Goal: Register for event/course

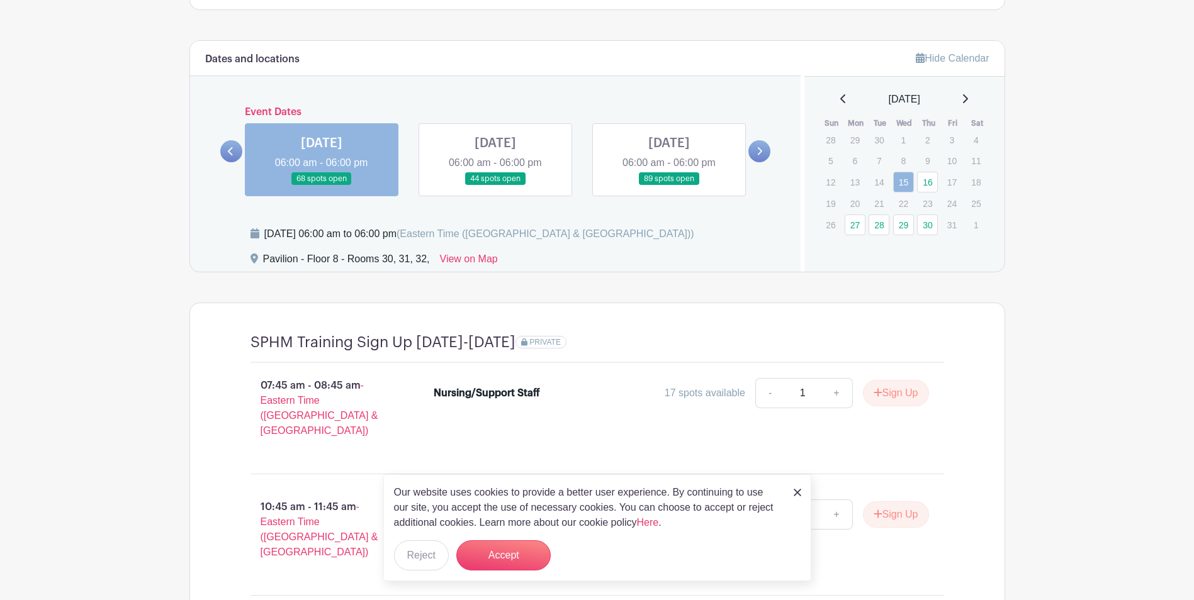
scroll to position [944, 0]
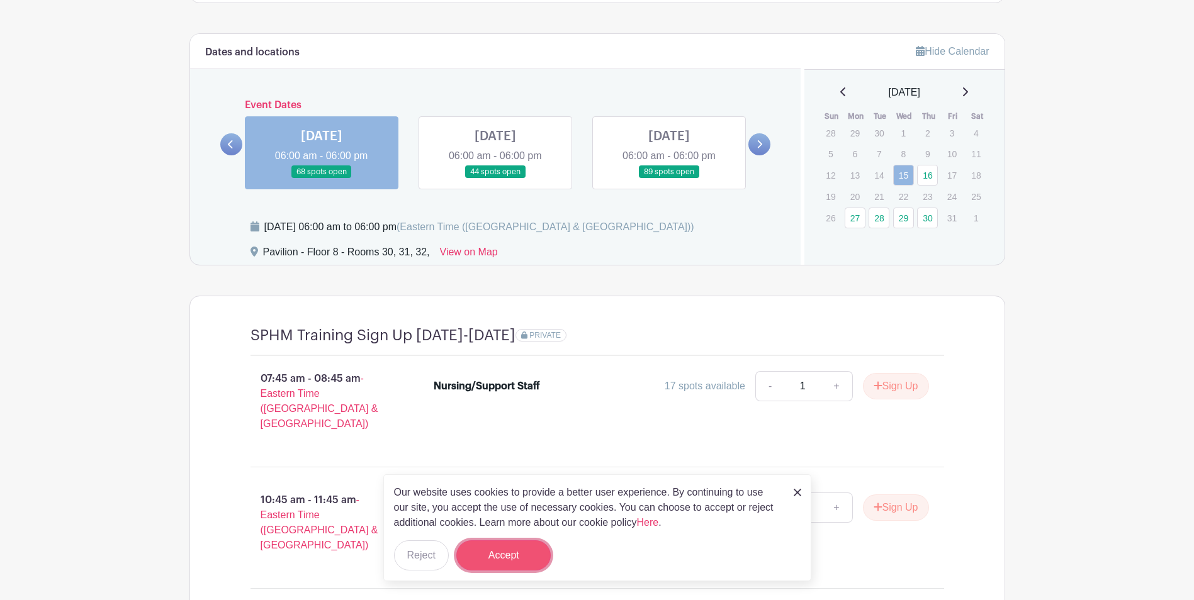
click at [524, 554] on button "Accept" at bounding box center [503, 556] width 94 height 30
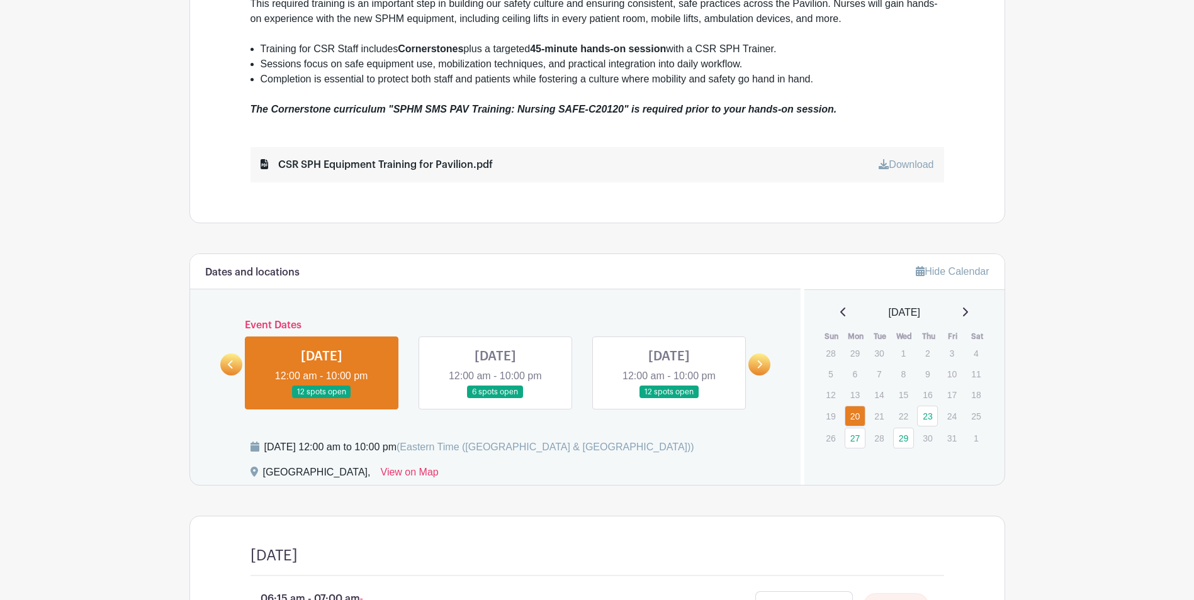
scroll to position [629, 0]
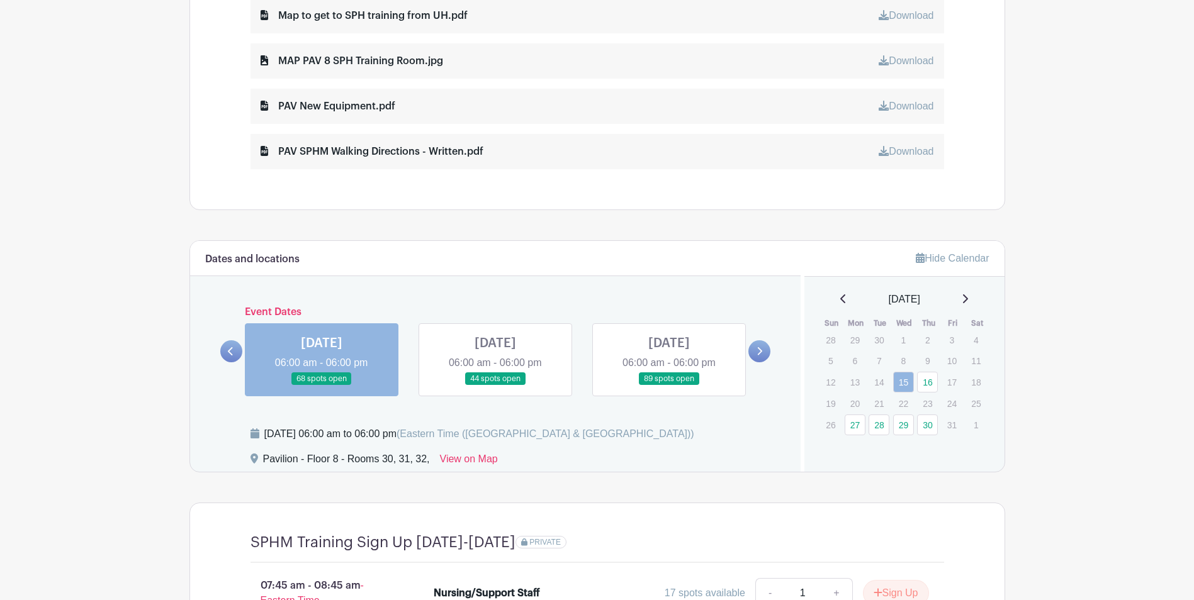
scroll to position [818, 0]
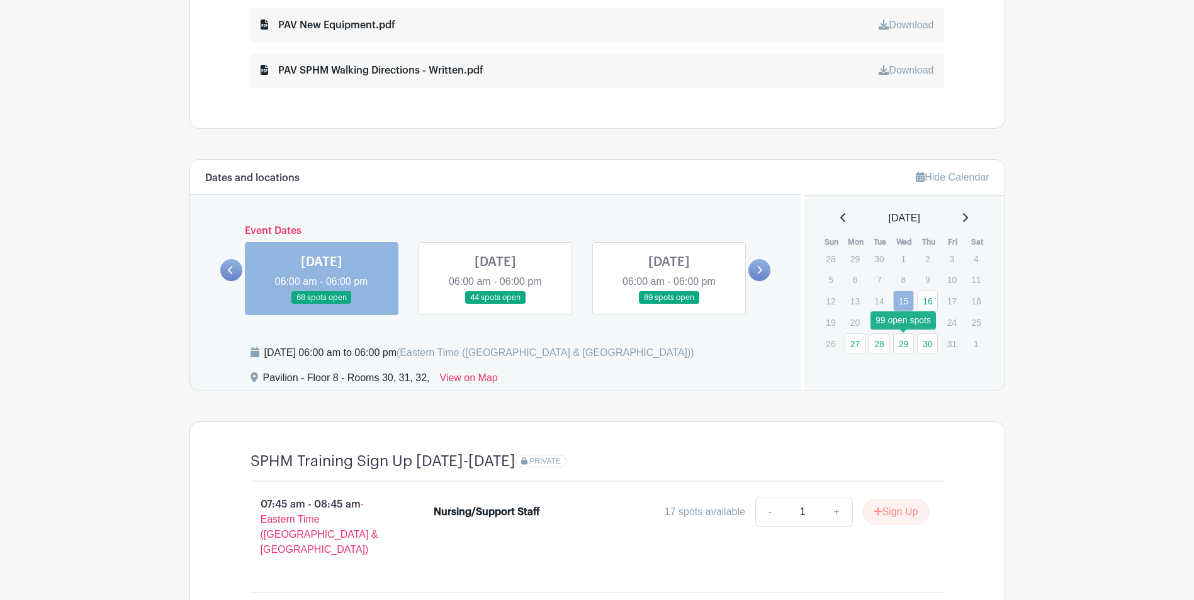
click at [909, 346] on link "29" at bounding box center [903, 343] width 21 height 21
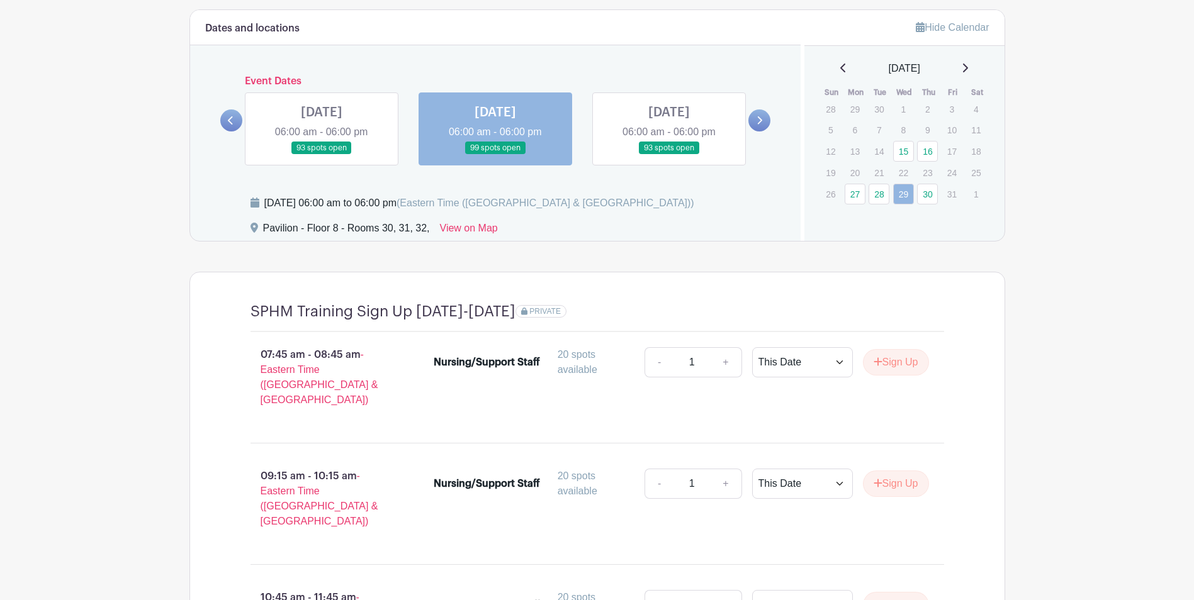
scroll to position [944, 0]
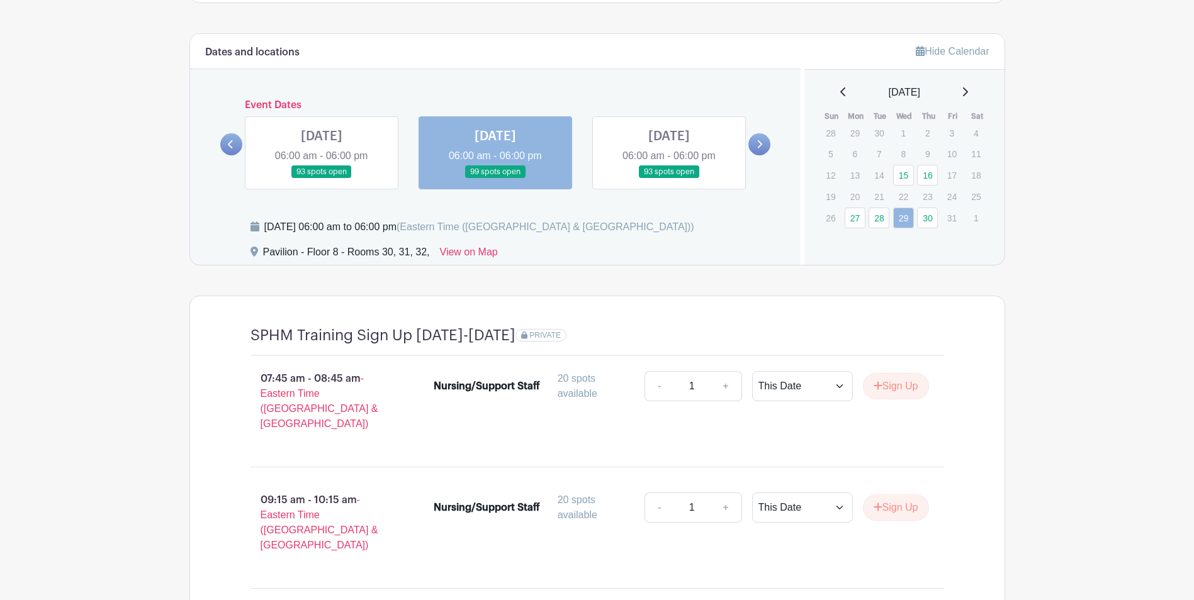
click at [495, 179] on link at bounding box center [495, 179] width 0 height 0
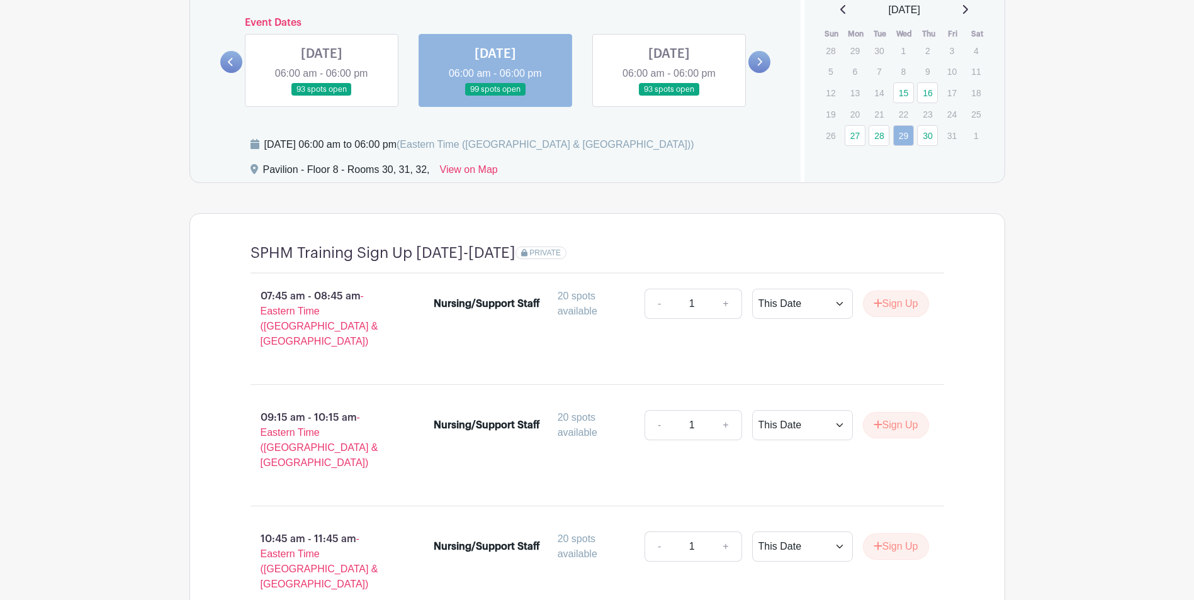
scroll to position [775, 0]
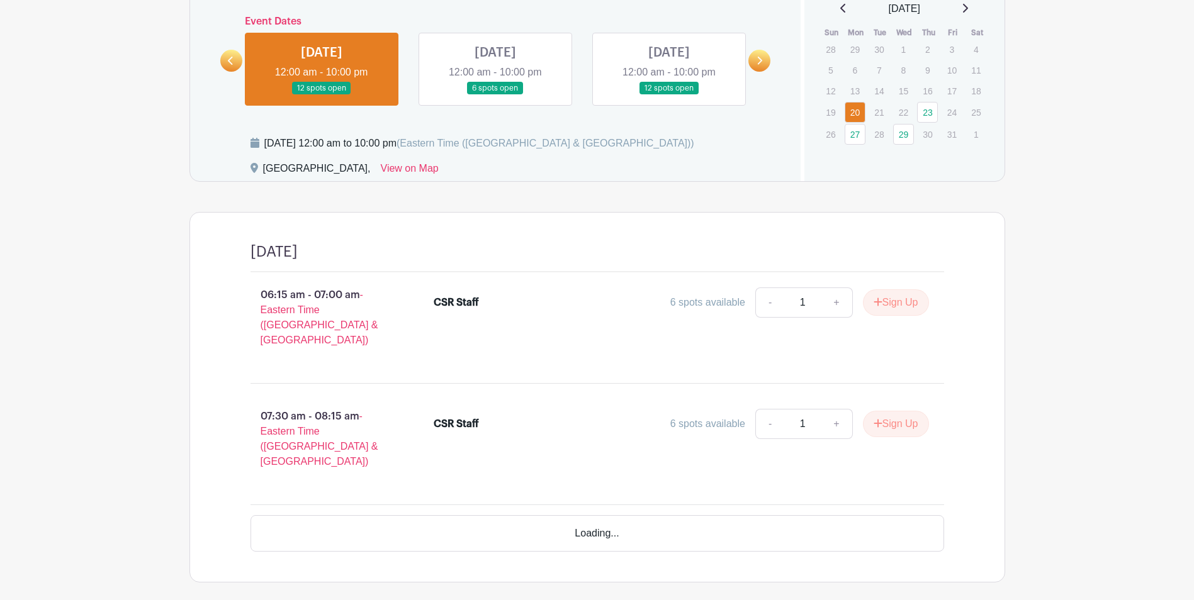
scroll to position [856, 0]
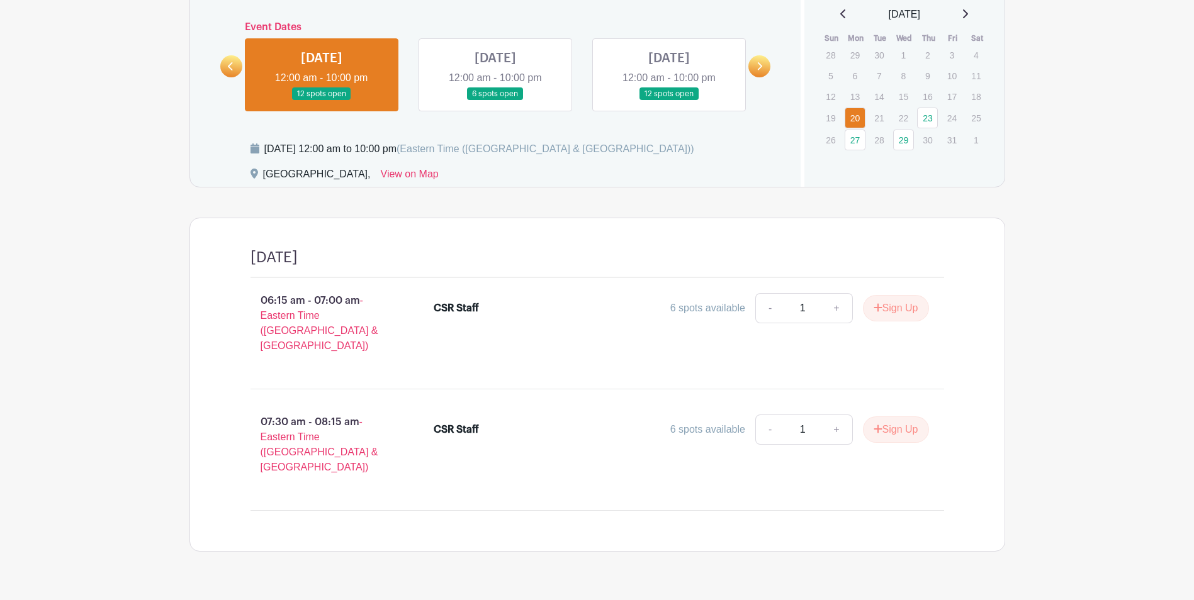
click at [495, 101] on link at bounding box center [495, 101] width 0 height 0
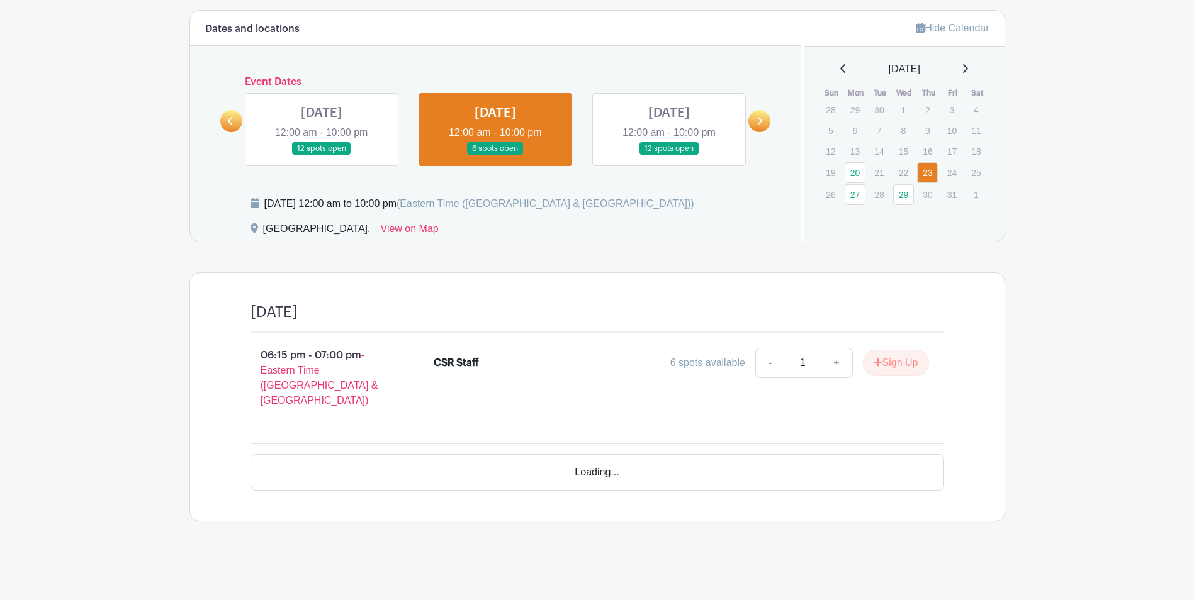
scroll to position [749, 0]
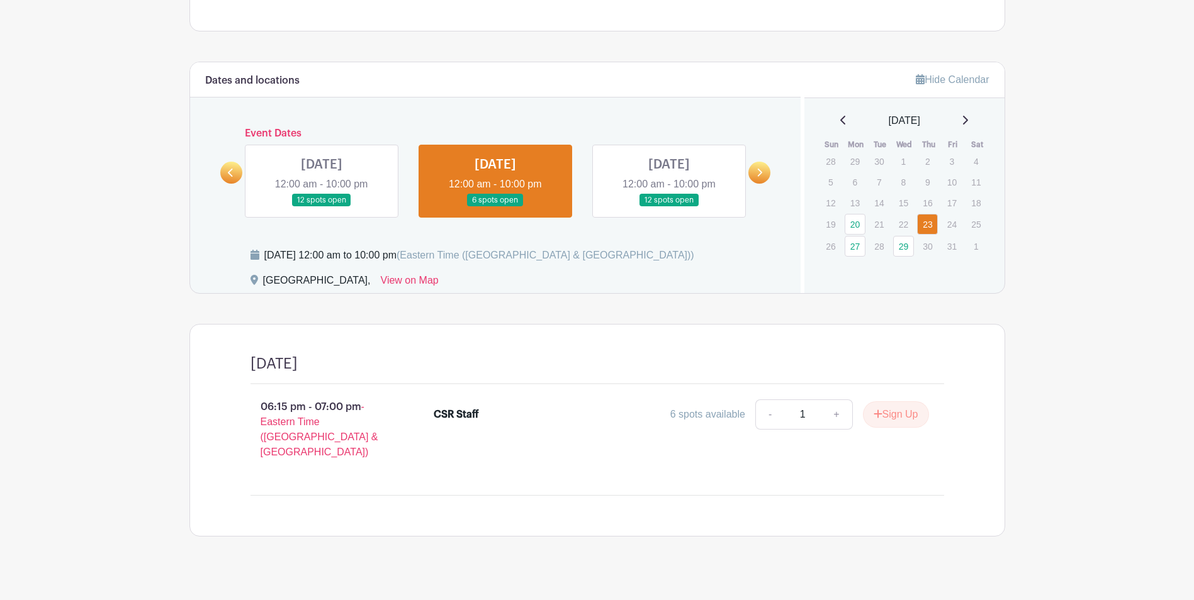
click at [669, 207] on link at bounding box center [669, 207] width 0 height 0
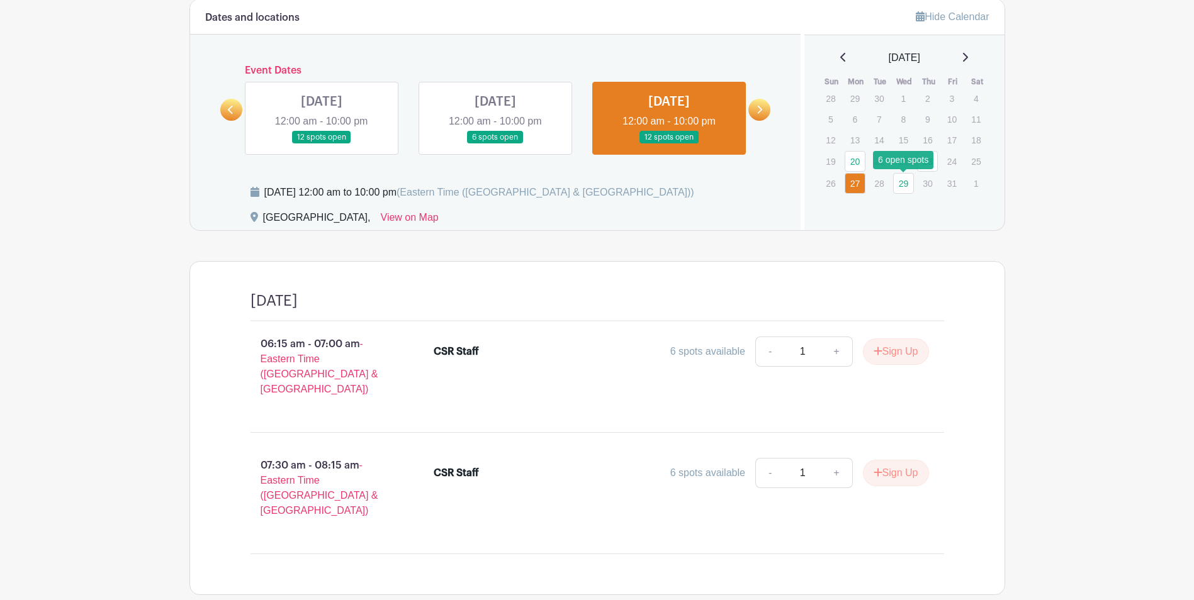
click at [904, 186] on link "29" at bounding box center [903, 183] width 21 height 21
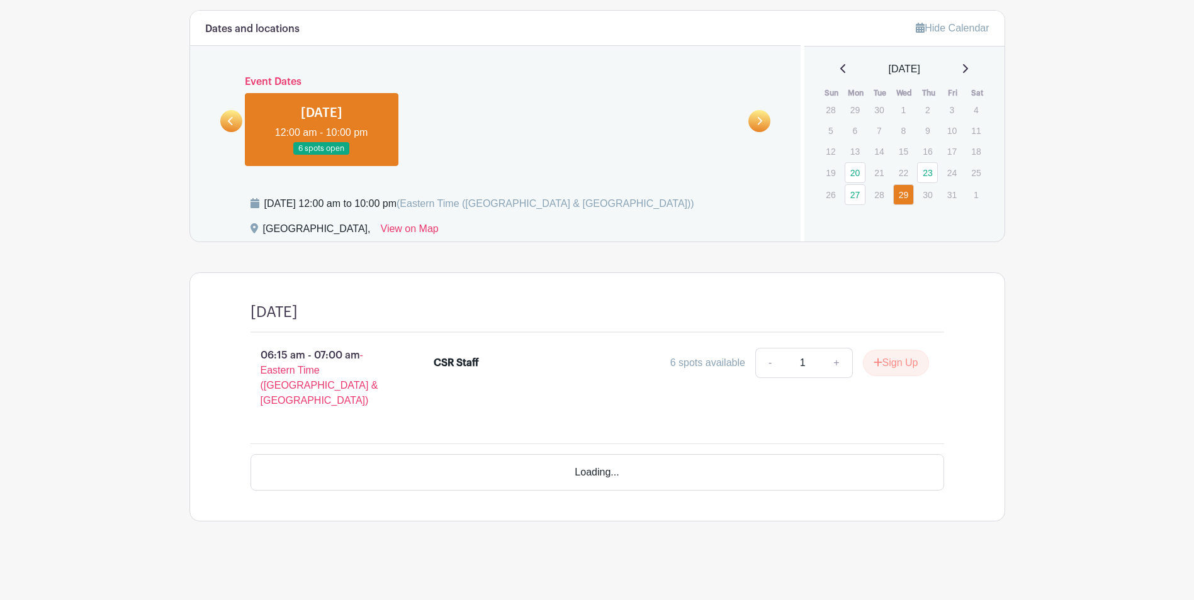
scroll to position [749, 0]
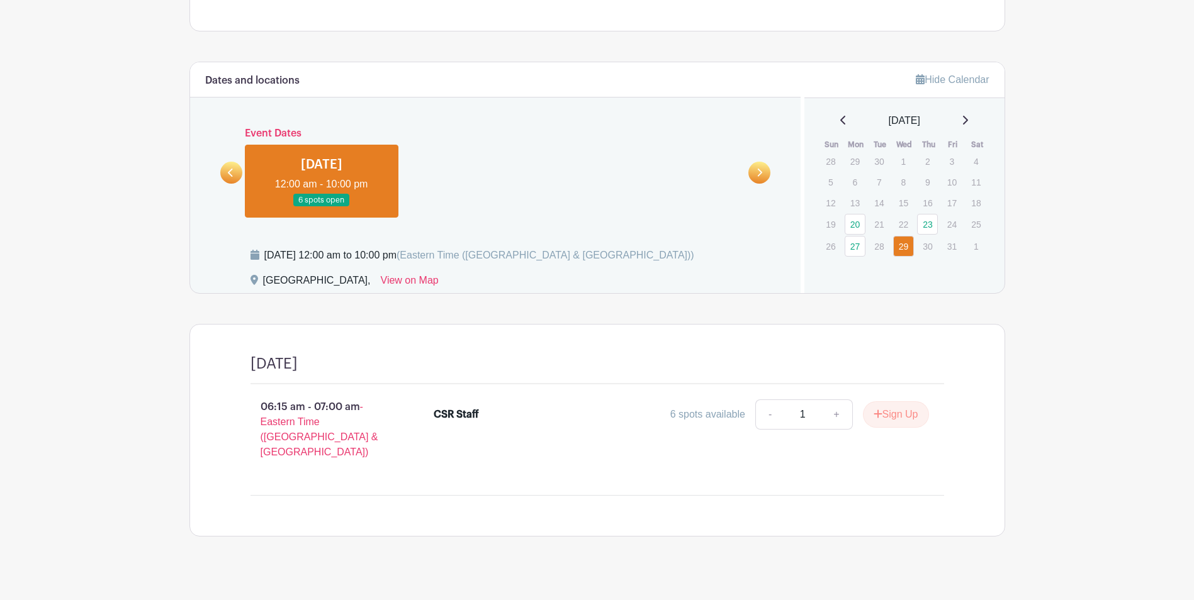
click at [846, 249] on link "27" at bounding box center [854, 246] width 21 height 21
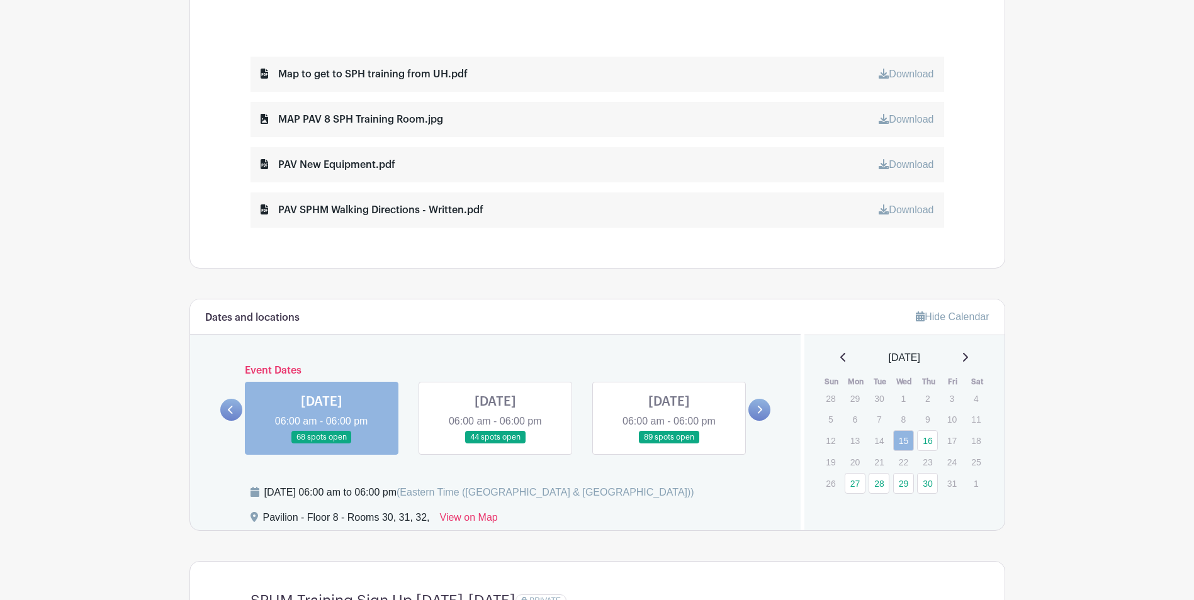
scroll to position [818, 0]
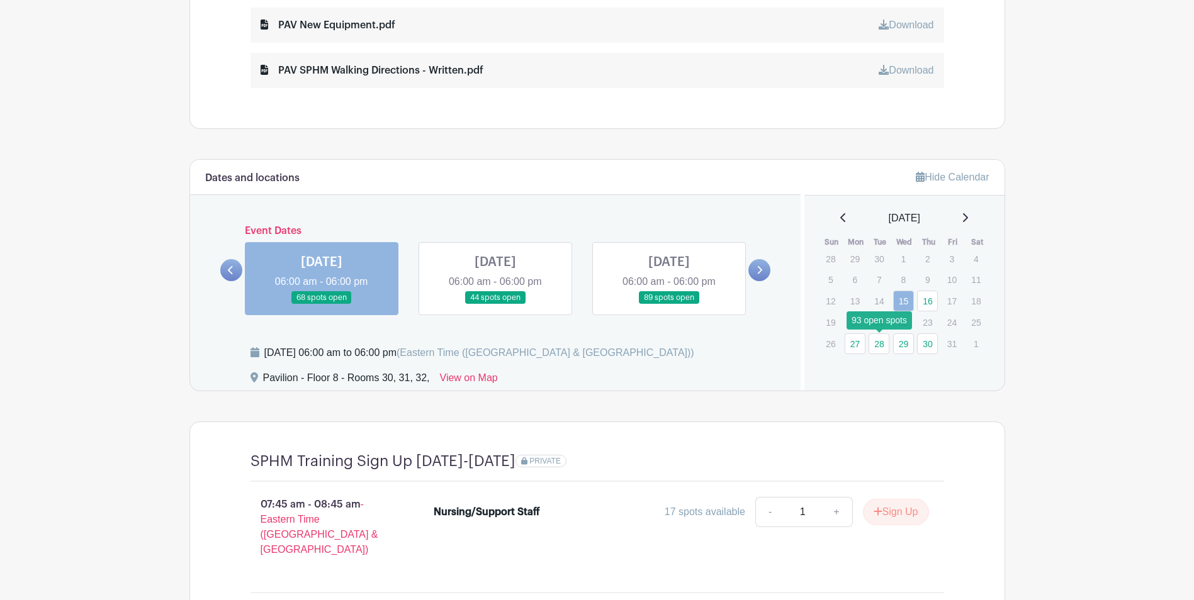
click at [875, 344] on link "28" at bounding box center [878, 343] width 21 height 21
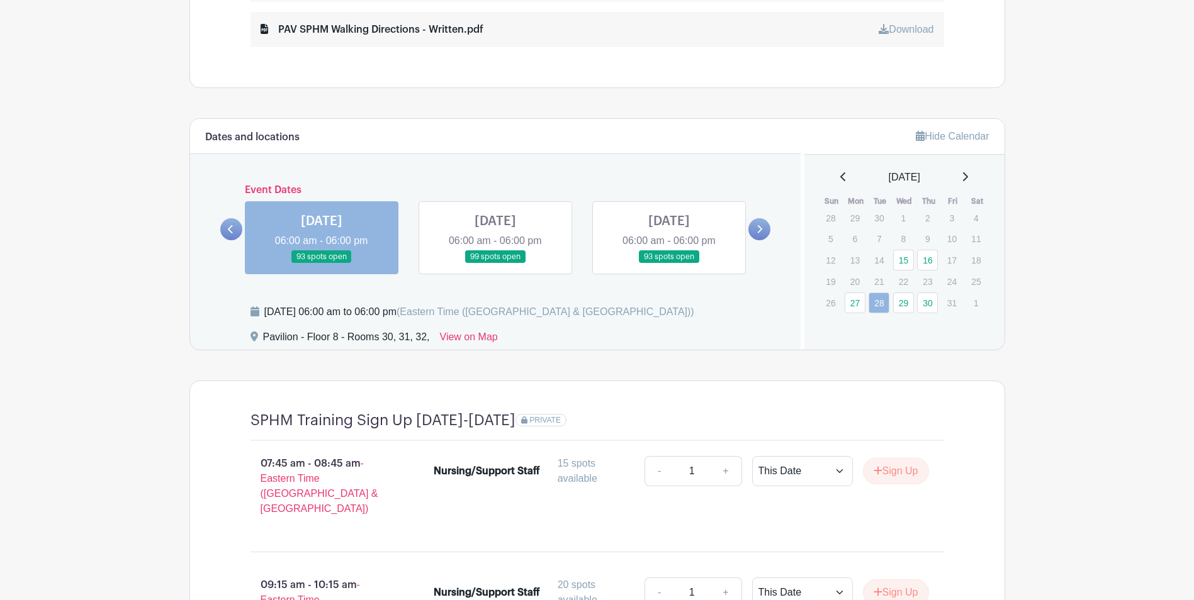
scroll to position [881, 0]
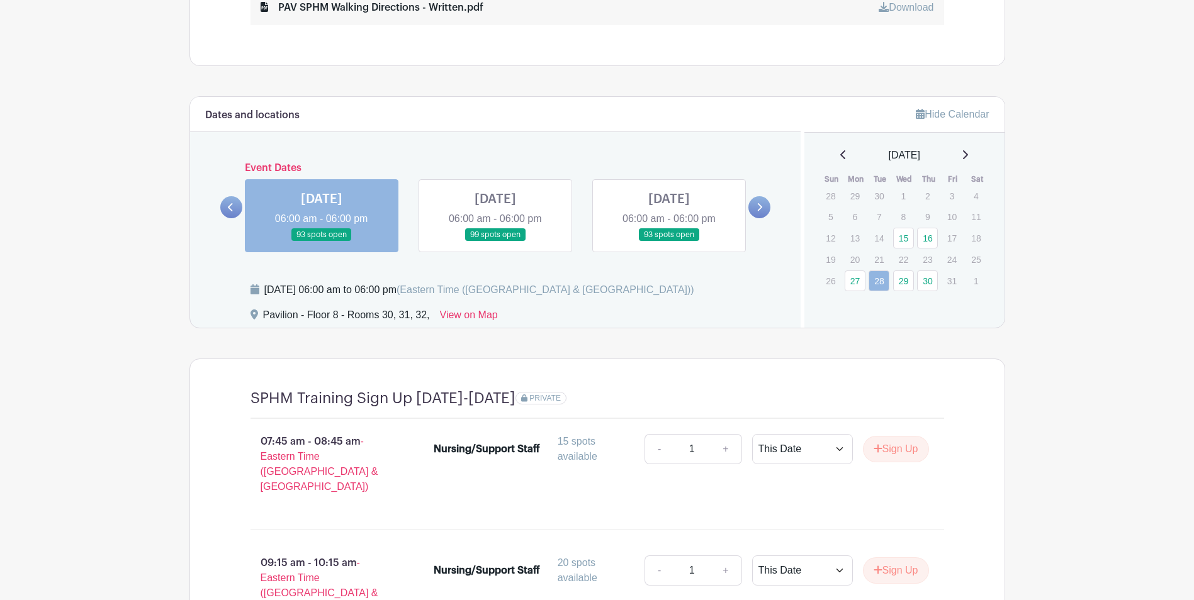
click at [968, 158] on icon at bounding box center [964, 155] width 6 height 10
click at [851, 194] on link "27" at bounding box center [854, 196] width 21 height 21
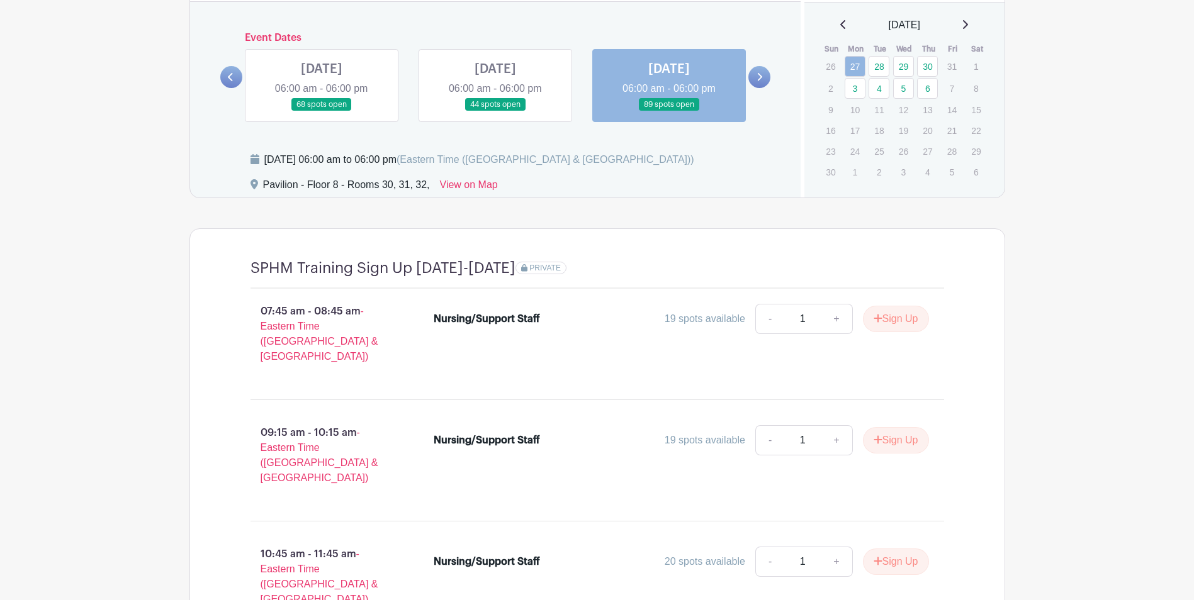
scroll to position [944, 0]
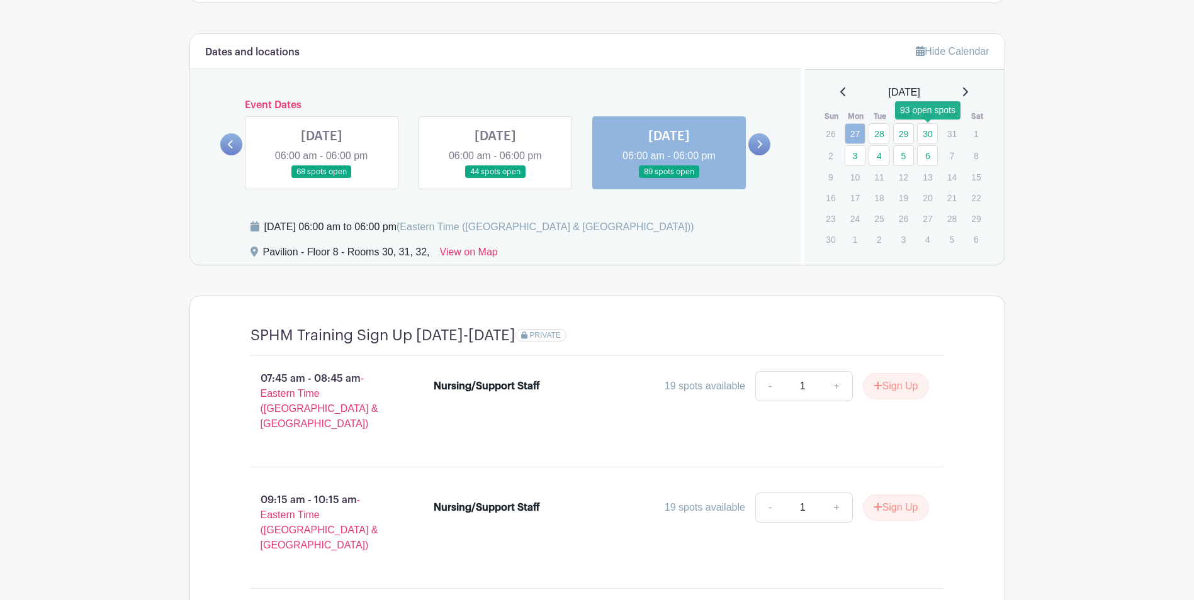
click at [920, 132] on link "30" at bounding box center [927, 133] width 21 height 21
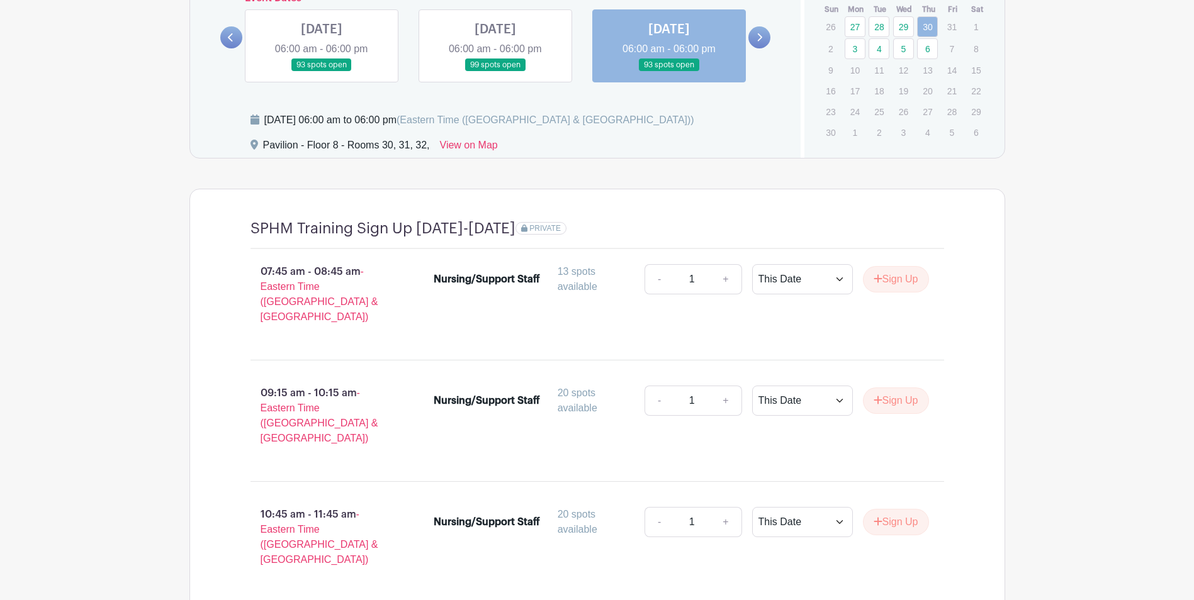
scroll to position [838, 0]
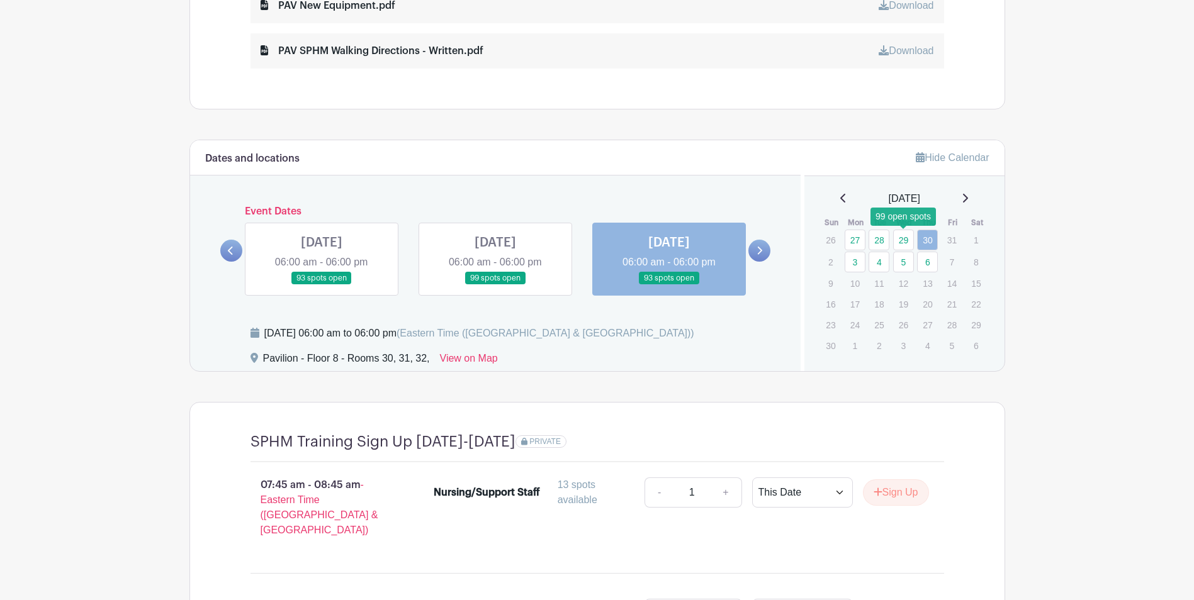
click at [899, 242] on link "29" at bounding box center [903, 240] width 21 height 21
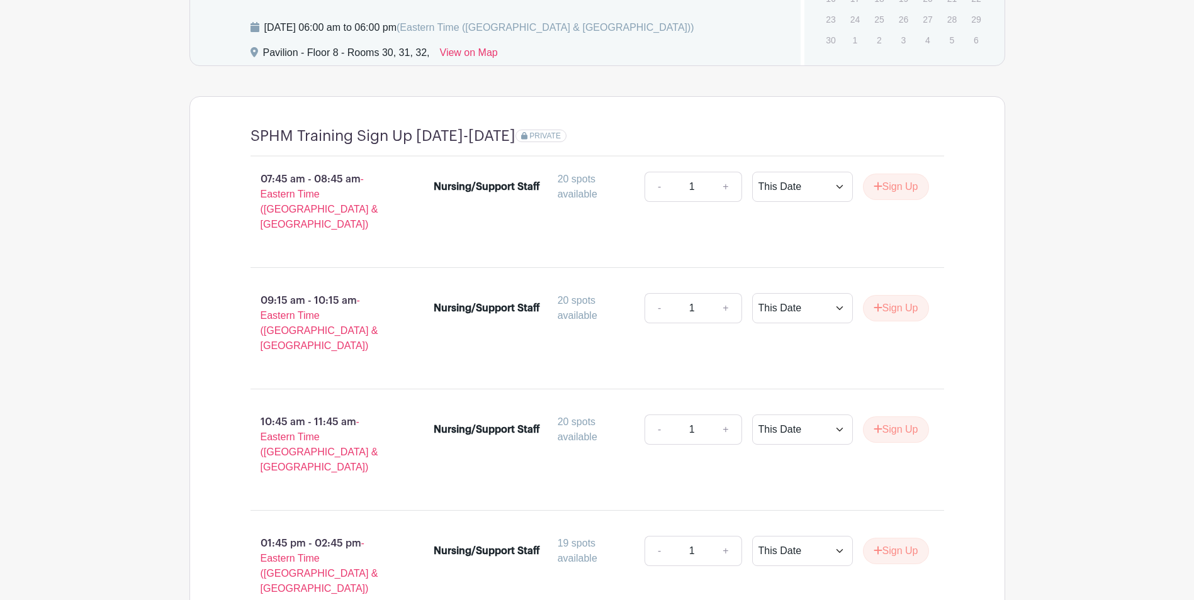
scroll to position [963, 0]
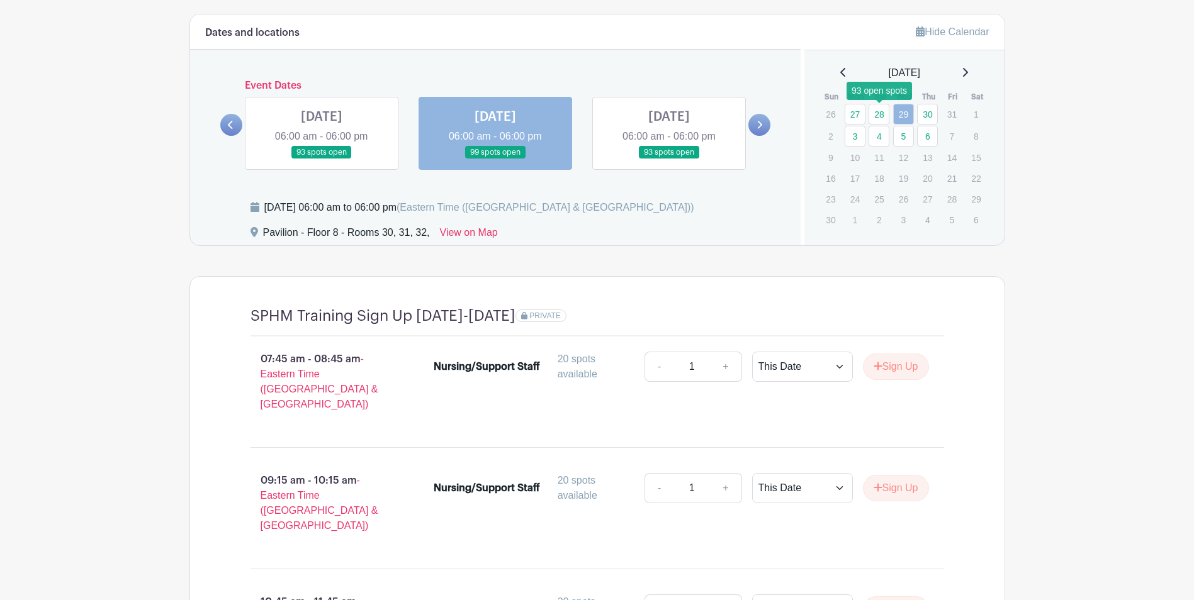
click at [877, 110] on link "28" at bounding box center [878, 114] width 21 height 21
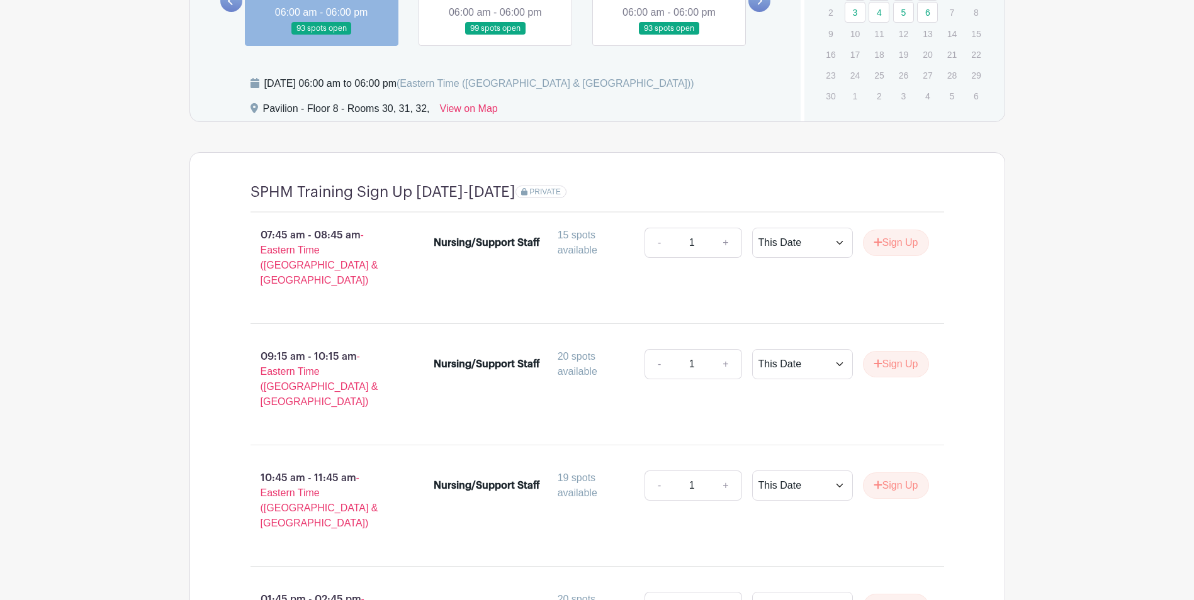
scroll to position [900, 0]
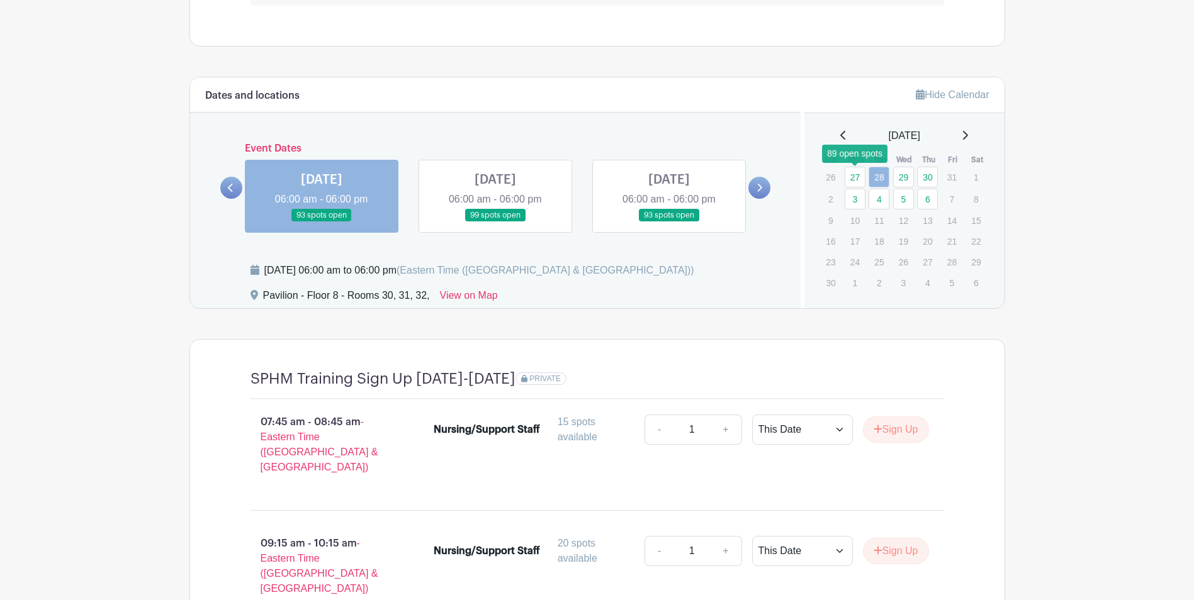
click at [856, 175] on link "27" at bounding box center [854, 177] width 21 height 21
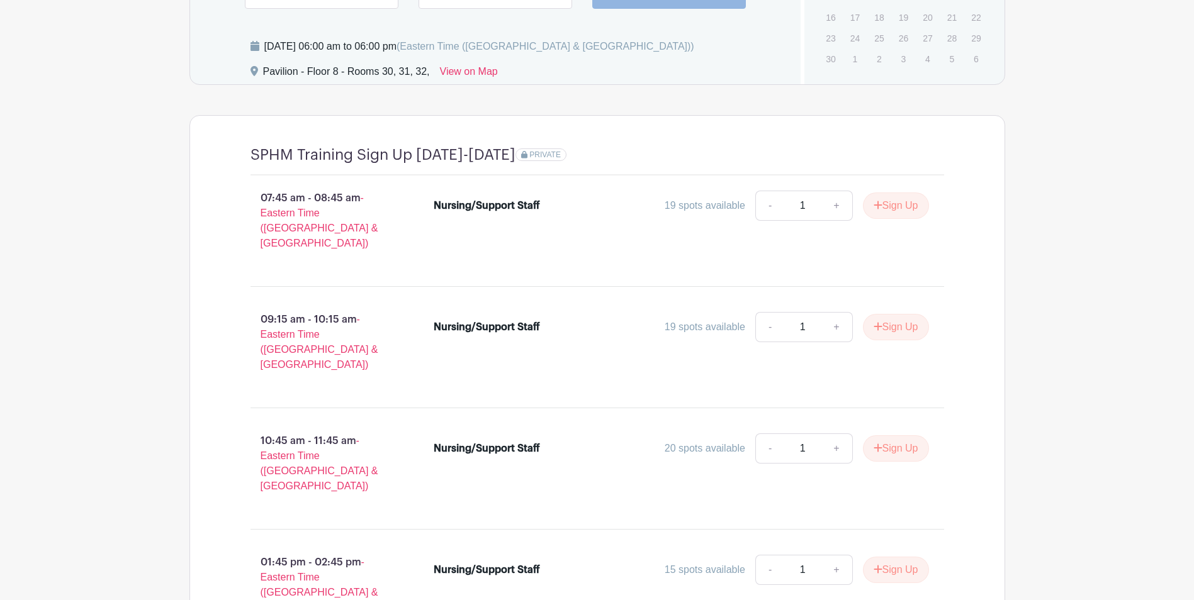
scroll to position [963, 0]
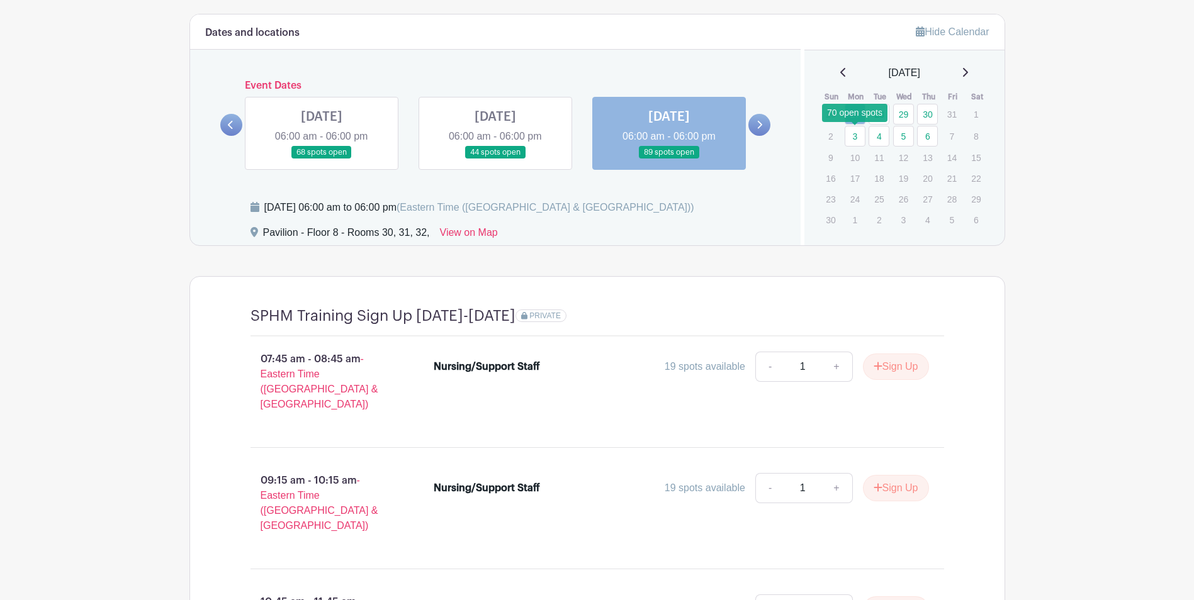
click at [855, 142] on link "3" at bounding box center [854, 136] width 21 height 21
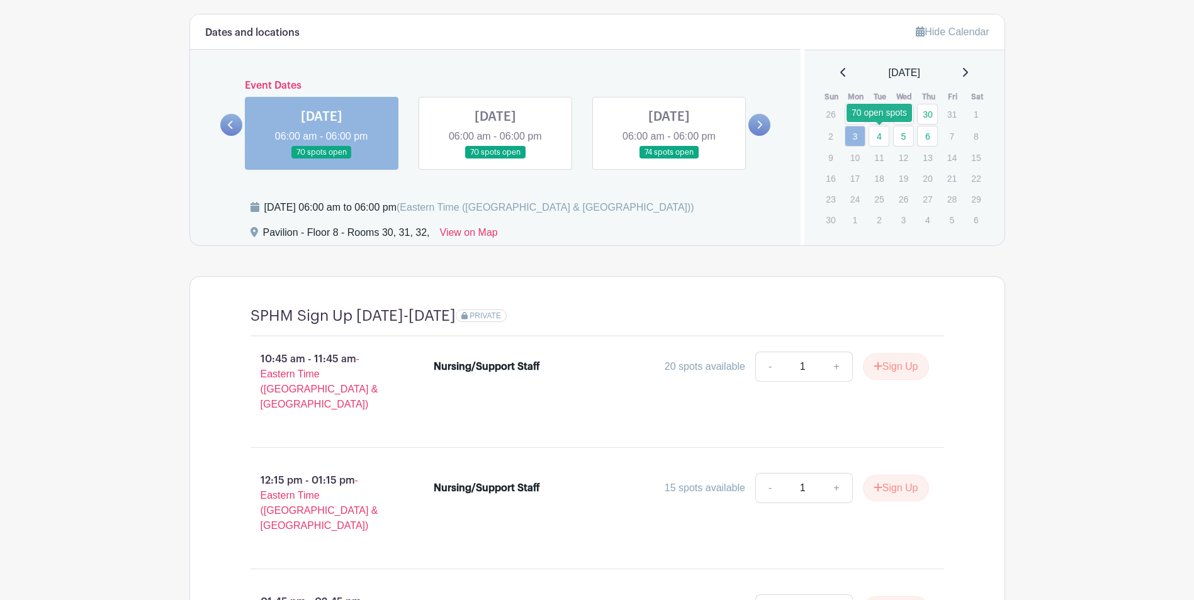
click at [880, 140] on link "4" at bounding box center [878, 136] width 21 height 21
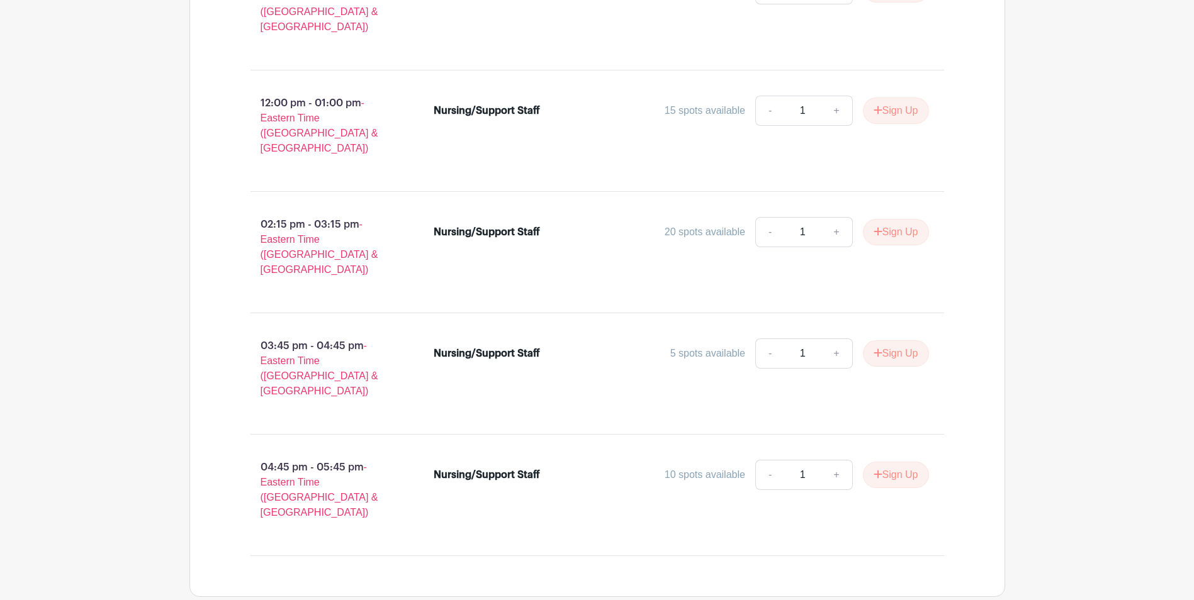
scroll to position [1026, 0]
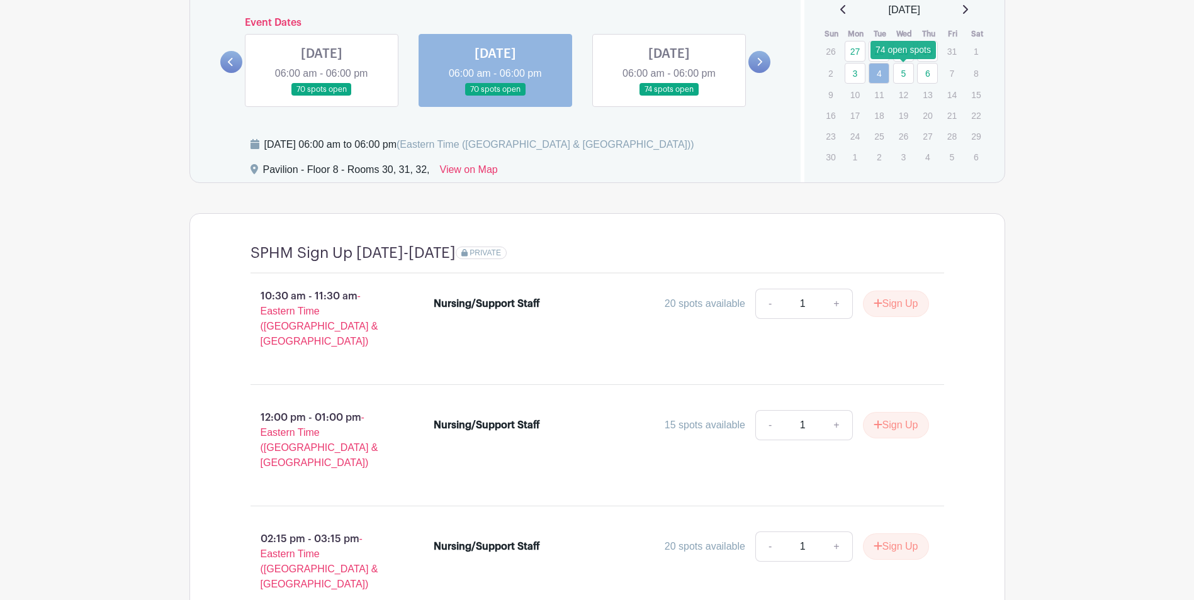
click at [905, 76] on link "5" at bounding box center [903, 73] width 21 height 21
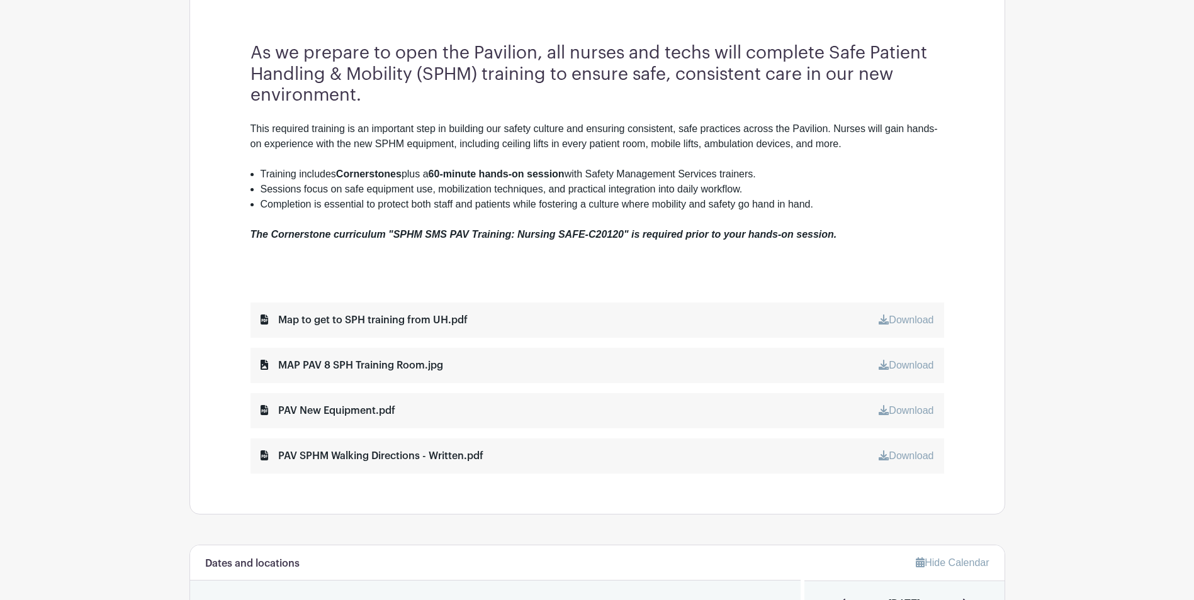
scroll to position [731, 0]
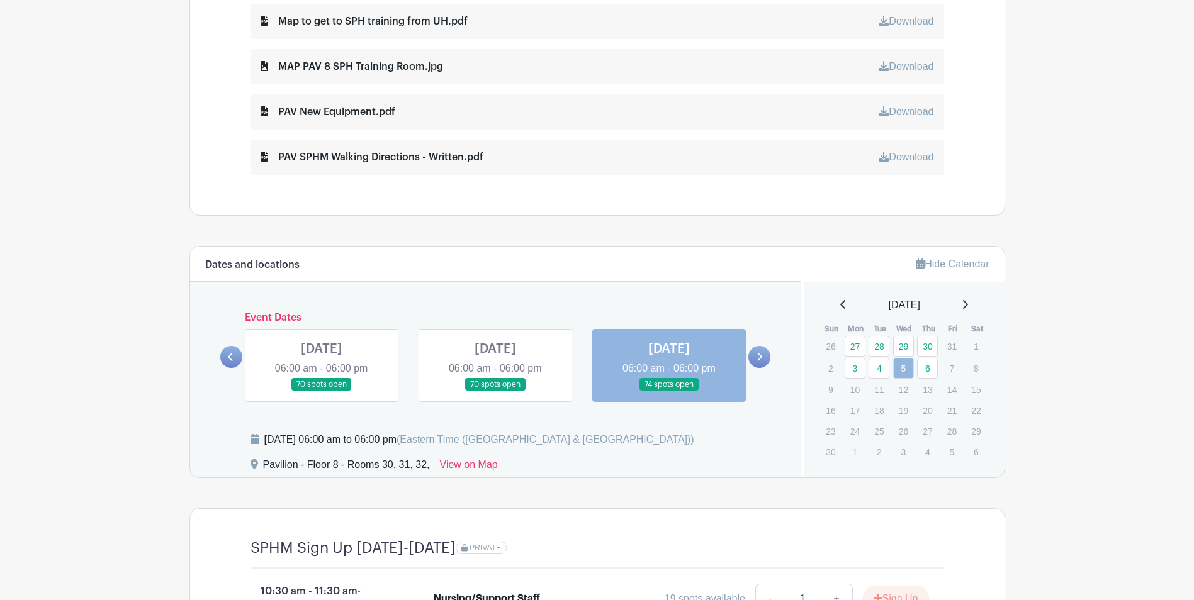
click at [840, 305] on icon at bounding box center [843, 305] width 6 height 10
click at [904, 393] on link "15" at bounding box center [903, 388] width 21 height 21
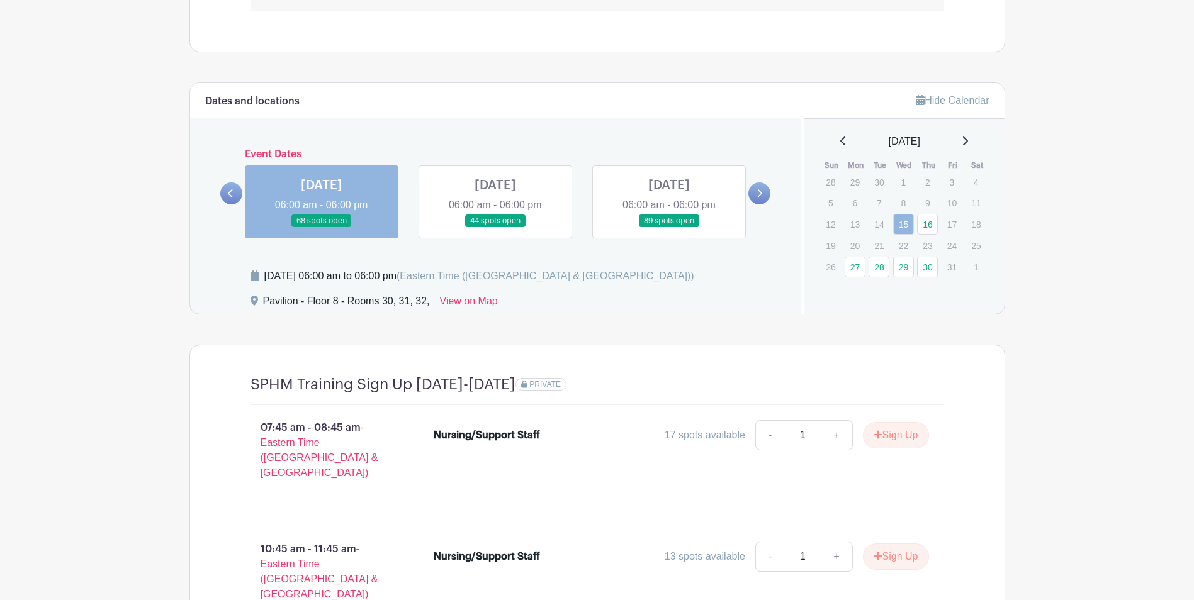
scroll to position [794, 0]
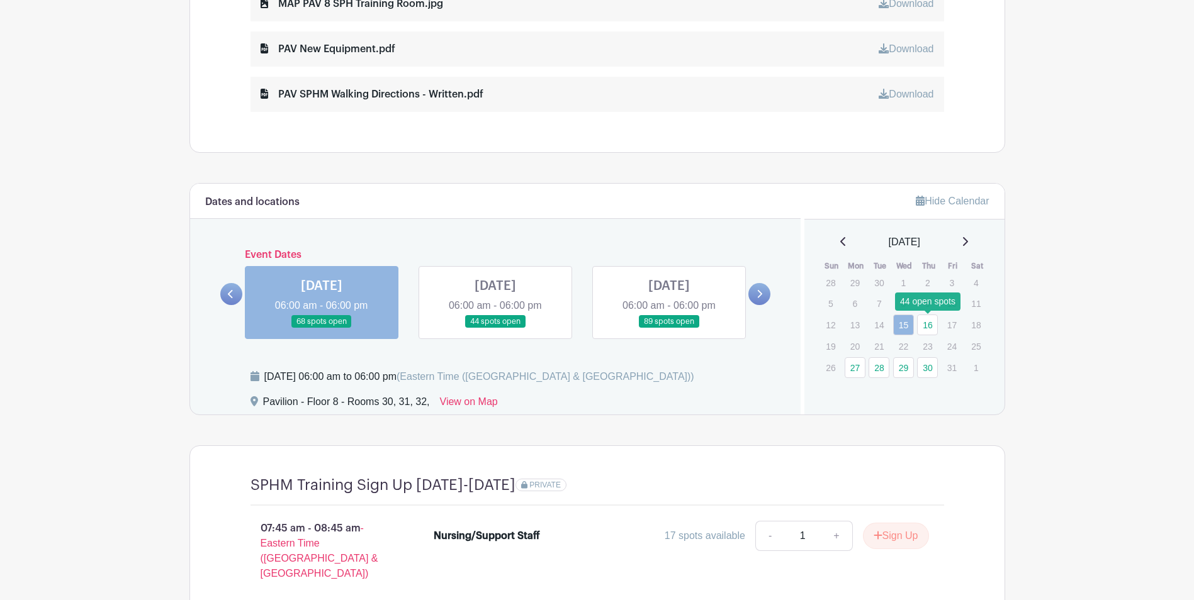
click at [934, 323] on link "16" at bounding box center [927, 325] width 21 height 21
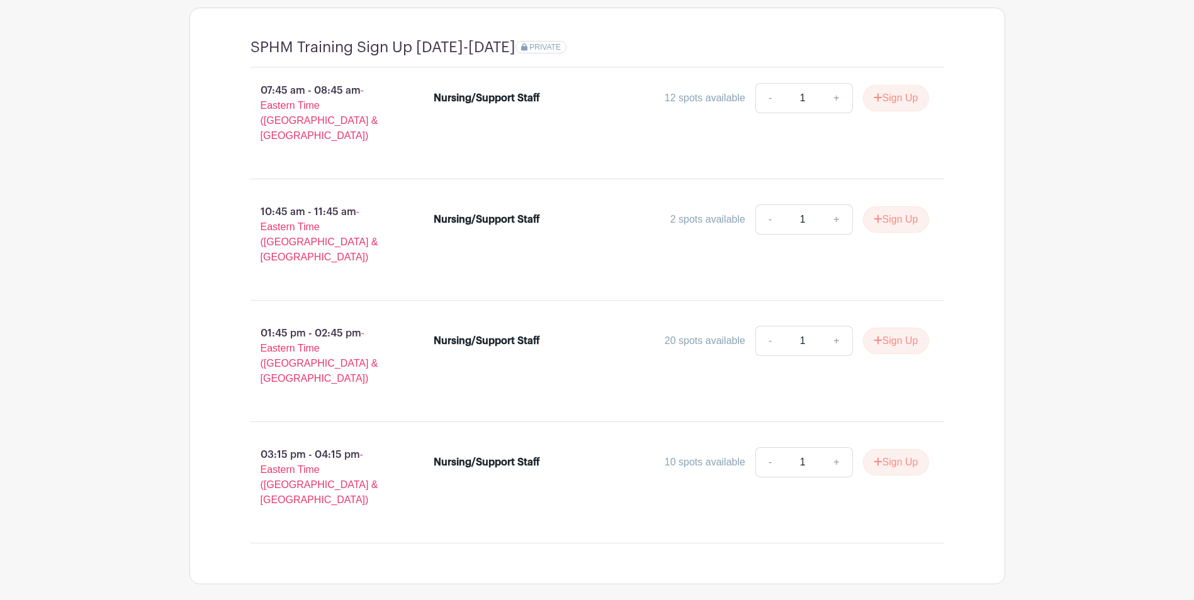
scroll to position [1235, 0]
